Goal: Navigation & Orientation: Find specific page/section

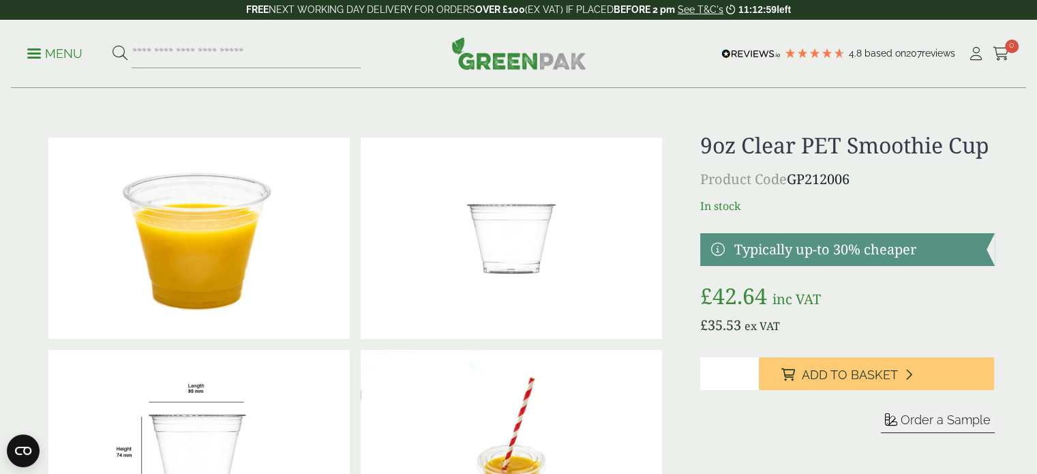
click at [539, 48] on img at bounding box center [518, 53] width 135 height 33
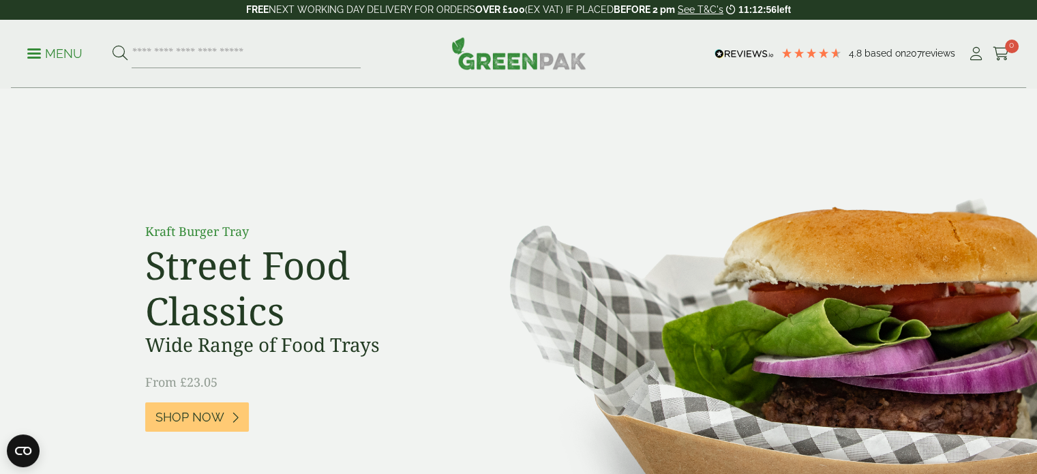
click at [35, 57] on link "Menu" at bounding box center [54, 53] width 55 height 14
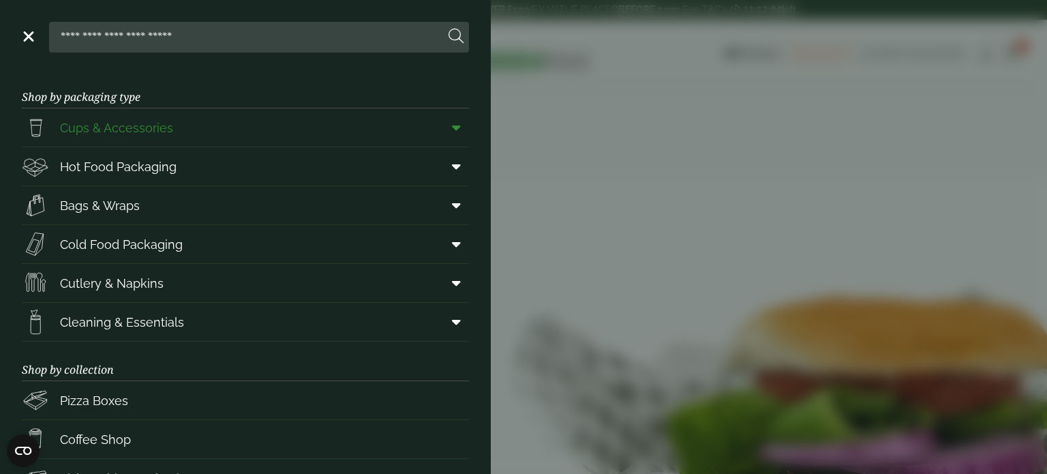
click at [143, 136] on span "Cups & Accessories" at bounding box center [116, 128] width 113 height 18
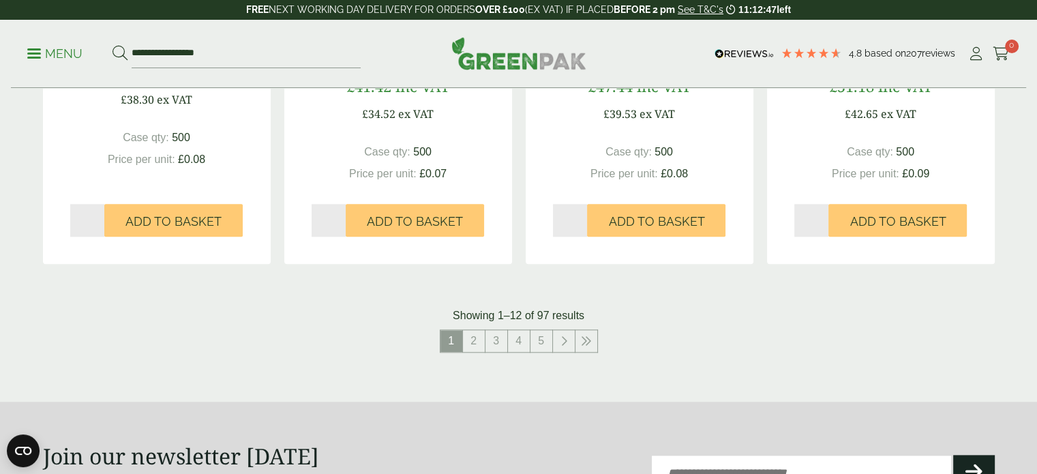
scroll to position [1401, 0]
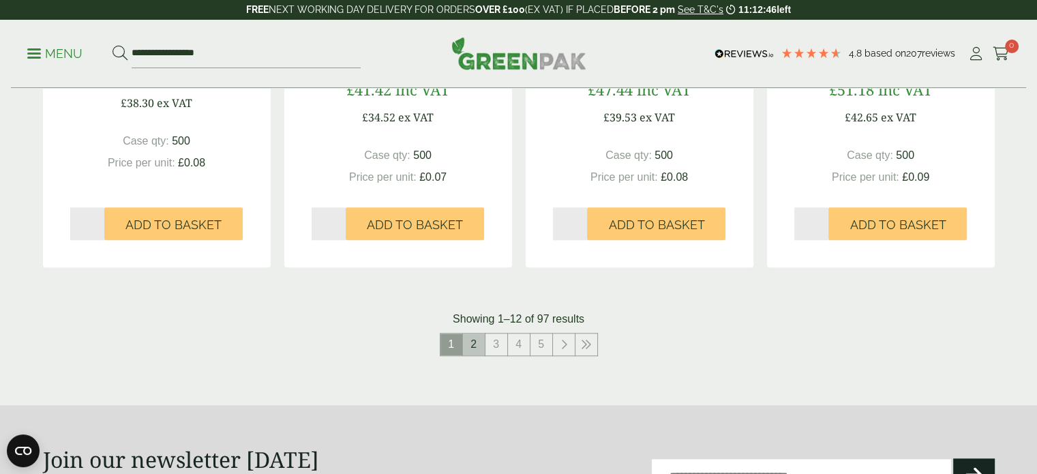
click at [481, 342] on link "2" at bounding box center [474, 344] width 22 height 22
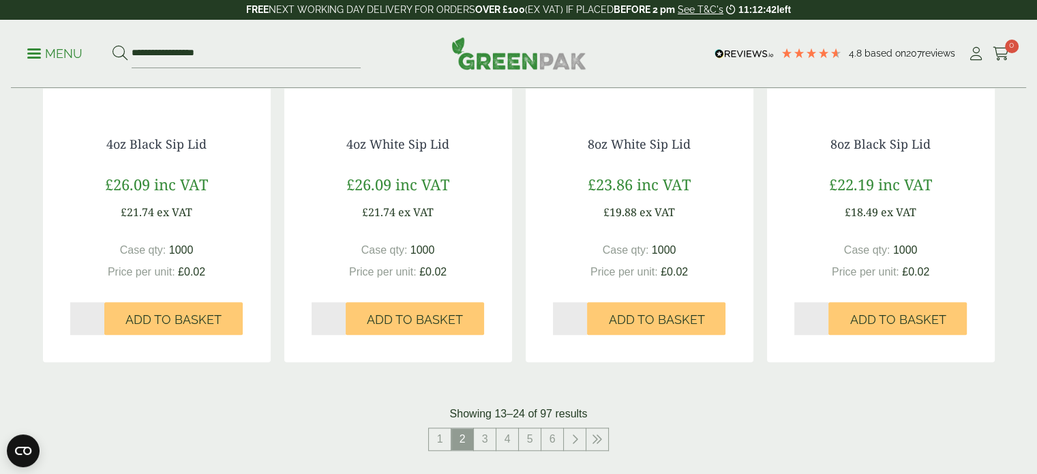
scroll to position [1385, 0]
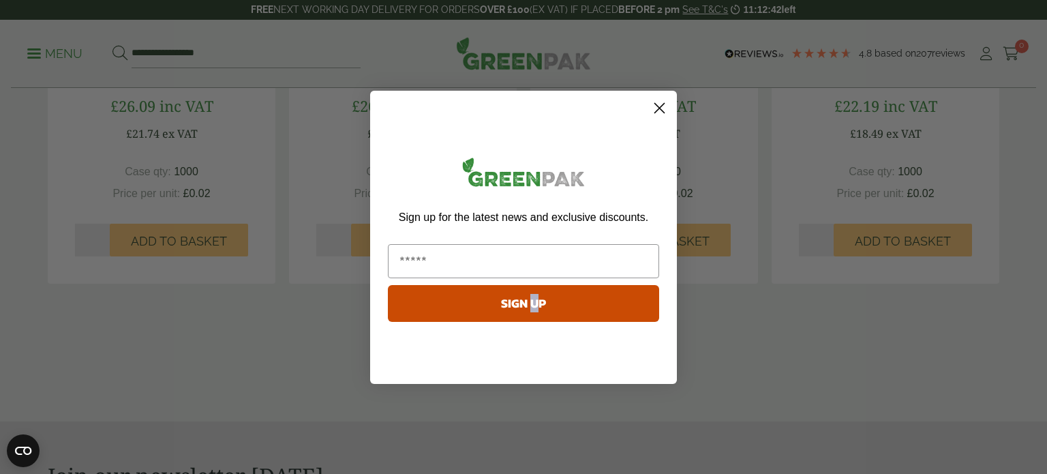
click at [541, 346] on div "Sign up for the latest news and exclusive discounts. SIGN UP" at bounding box center [524, 240] width 280 height 273
drag, startPoint x: 666, startPoint y: 115, endPoint x: 664, endPoint y: 108, distance: 7.6
click at [666, 113] on circle "Close dialog" at bounding box center [660, 107] width 23 height 23
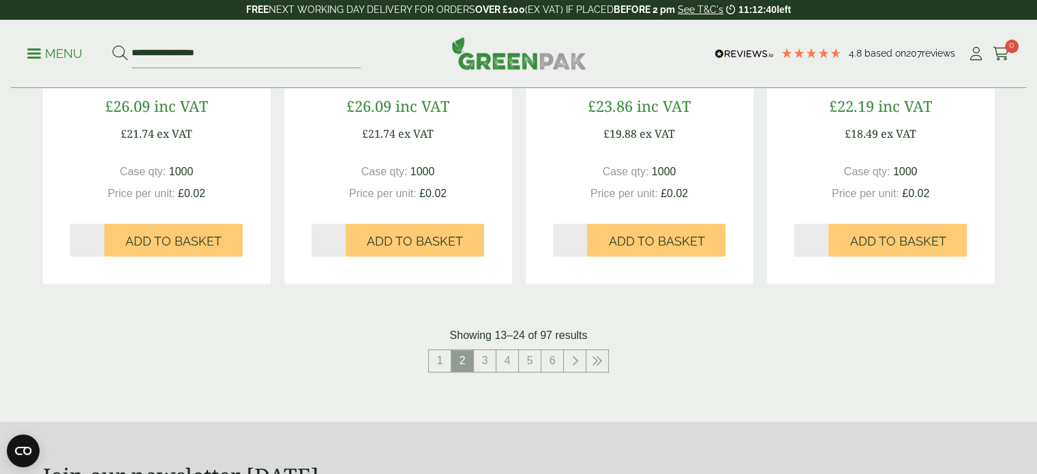
click at [529, 364] on link "5" at bounding box center [530, 361] width 22 height 22
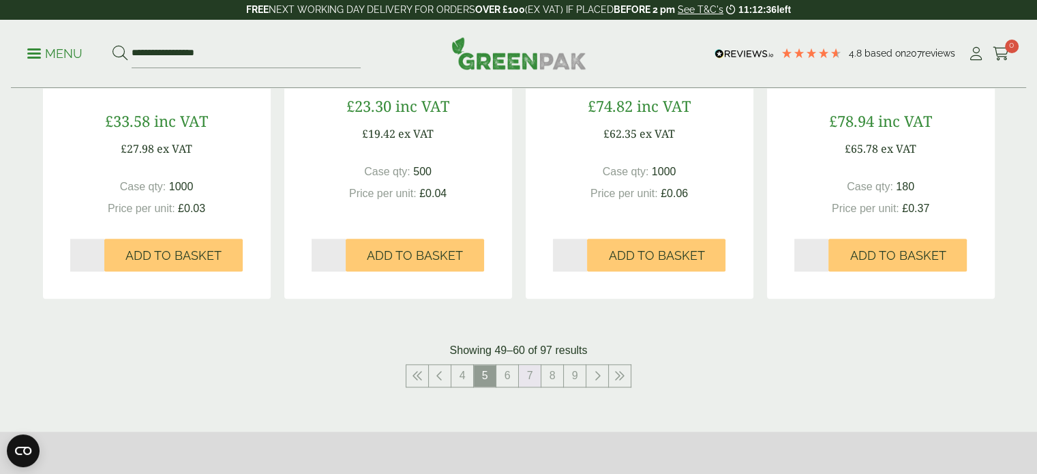
click at [529, 365] on link "7" at bounding box center [530, 376] width 22 height 22
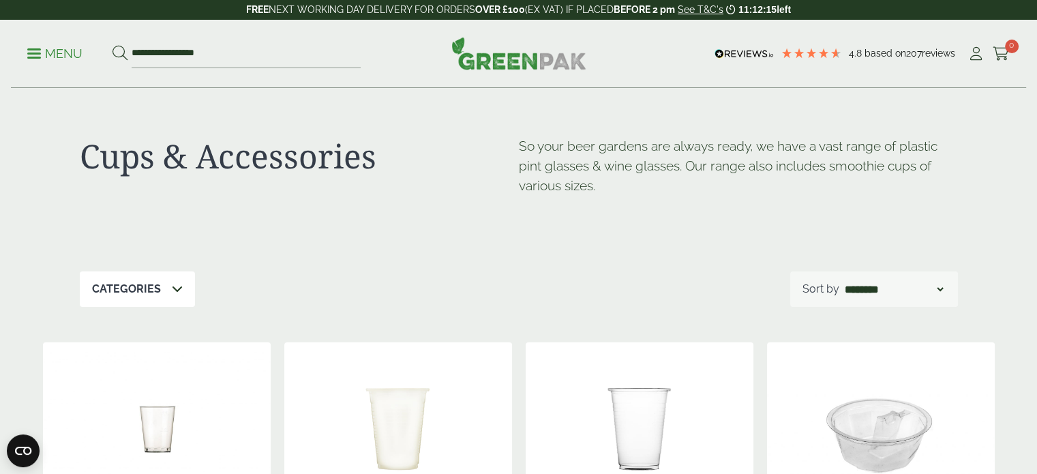
click at [40, 46] on p "Menu" at bounding box center [54, 54] width 55 height 16
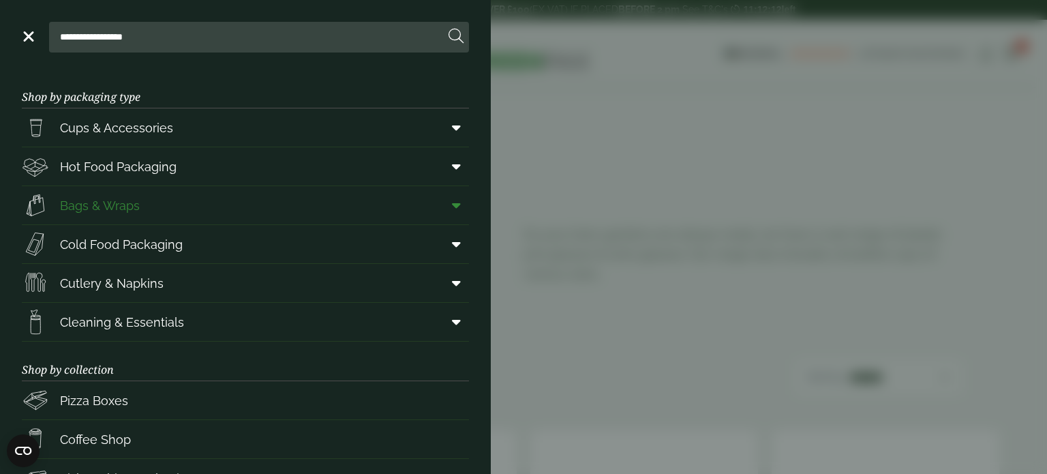
click at [115, 210] on span "Bags & Wraps" at bounding box center [100, 205] width 80 height 18
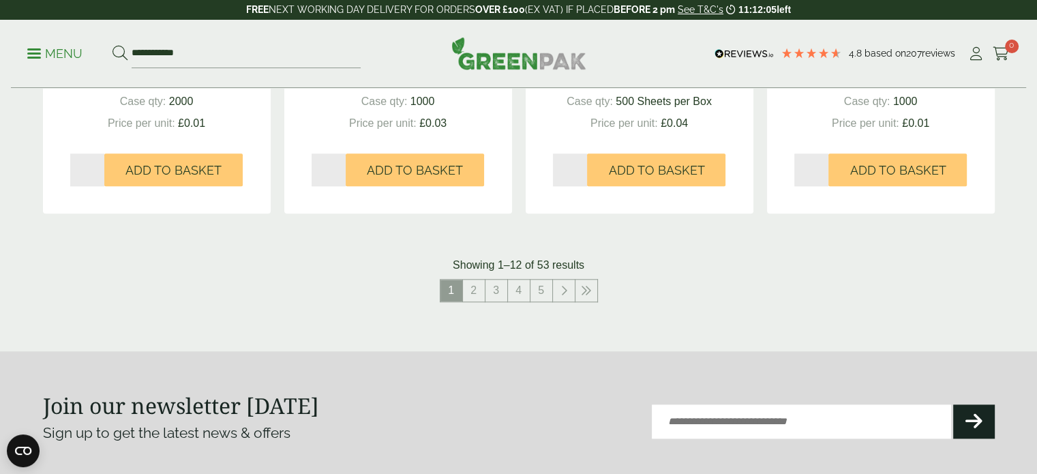
scroll to position [1470, 0]
click at [475, 287] on link "2" at bounding box center [474, 291] width 22 height 22
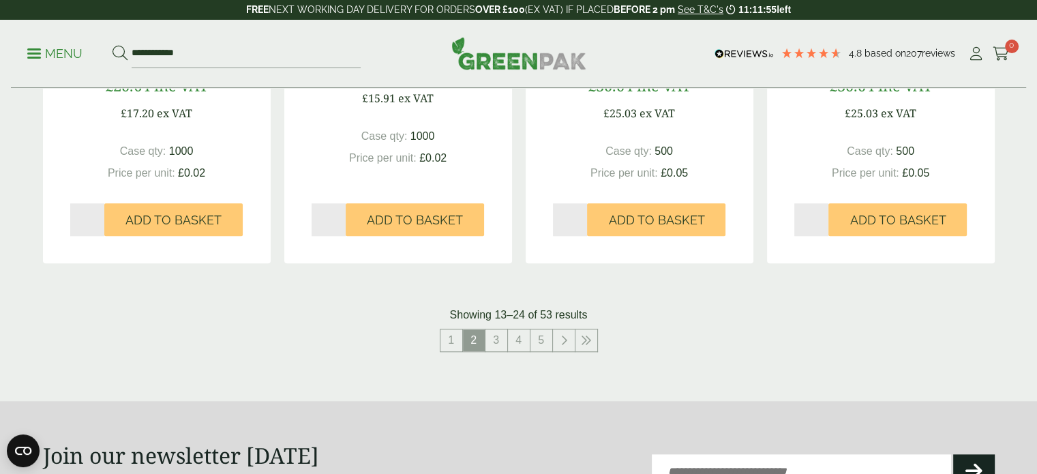
scroll to position [1428, 0]
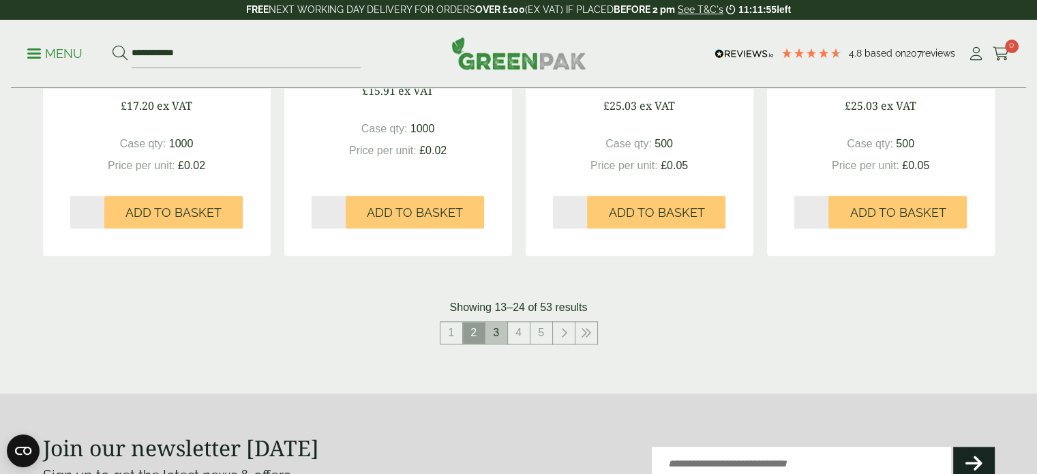
click at [491, 326] on link "3" at bounding box center [497, 333] width 22 height 22
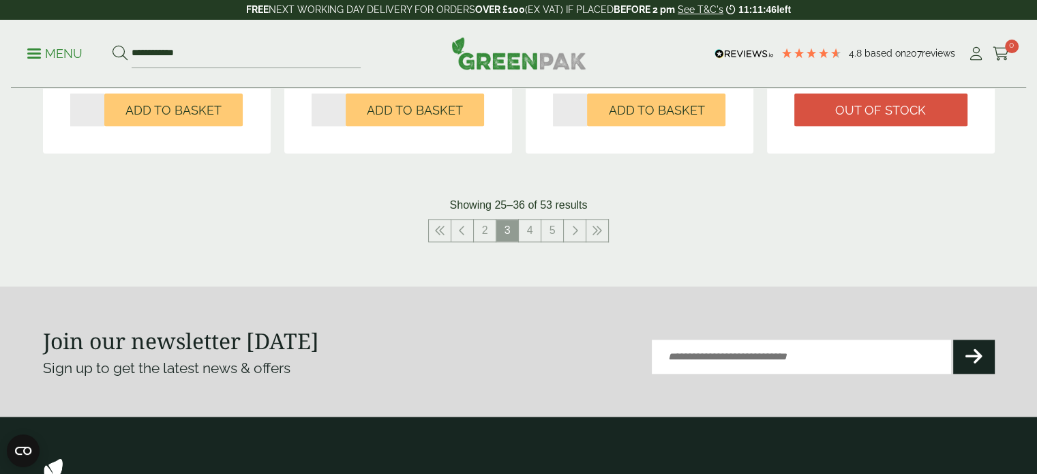
scroll to position [1637, 0]
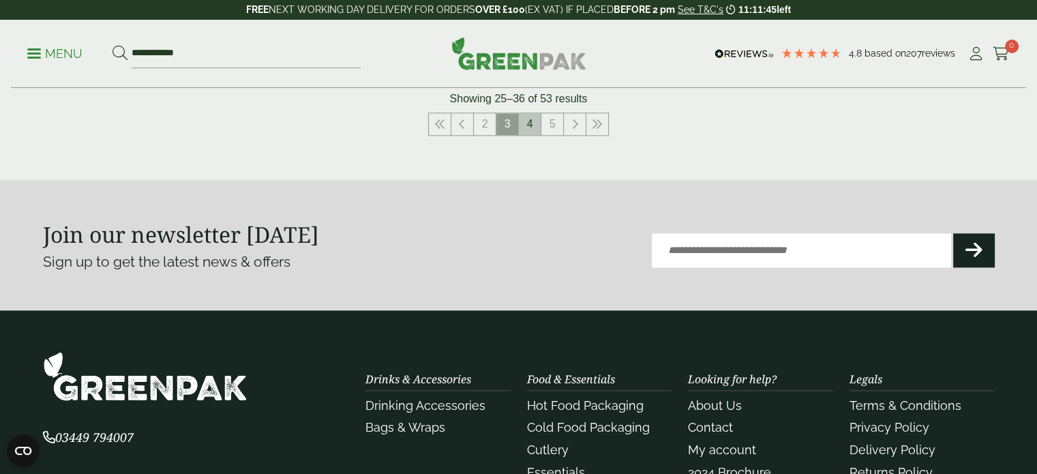
click at [537, 119] on link "4" at bounding box center [530, 124] width 22 height 22
